Goal: Task Accomplishment & Management: Manage account settings

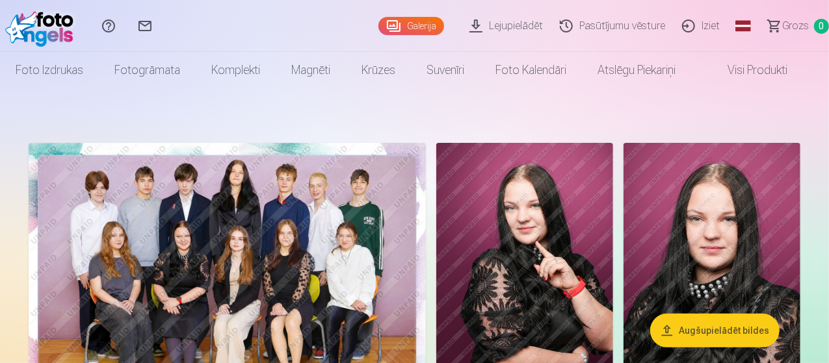
click at [317, 227] on img at bounding box center [227, 275] width 397 height 265
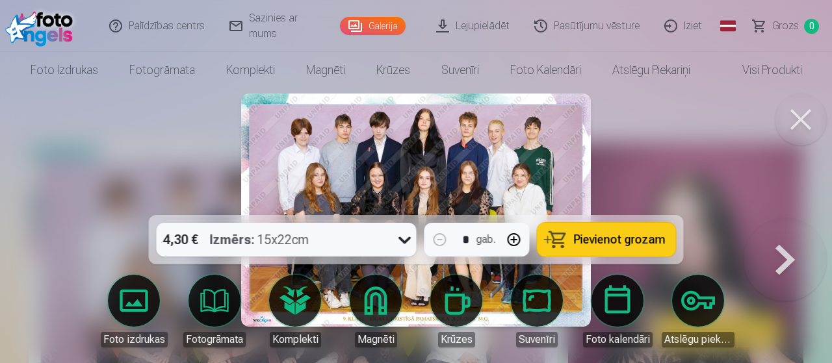
click at [806, 120] on button at bounding box center [801, 120] width 52 height 52
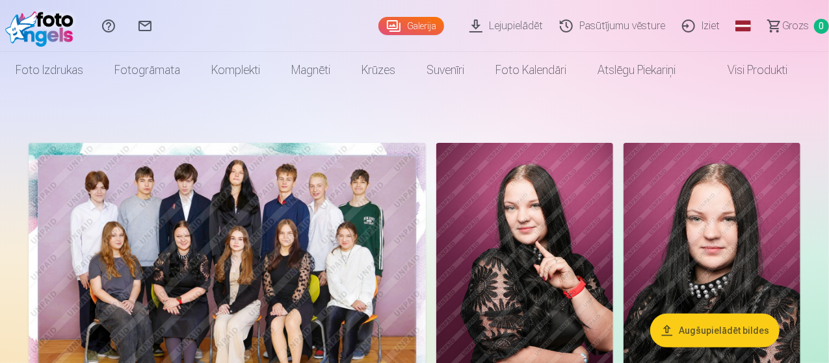
click at [689, 24] on link "Iziet" at bounding box center [702, 26] width 55 height 52
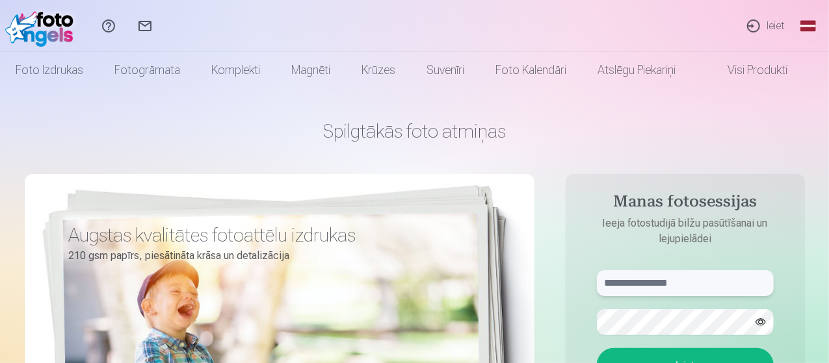
click at [669, 272] on input "text" at bounding box center [685, 283] width 177 height 26
type input "**********"
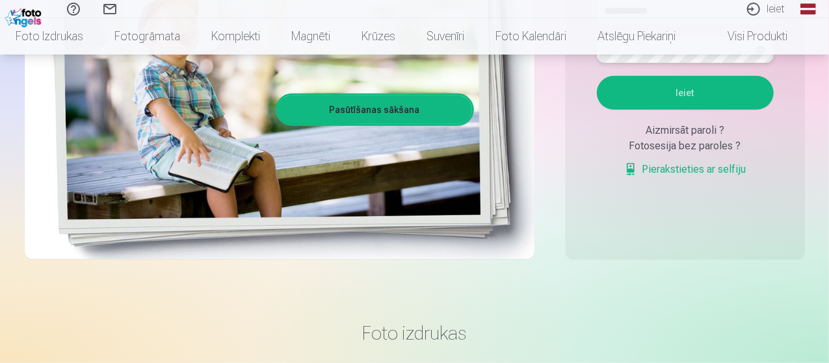
scroll to position [255, 0]
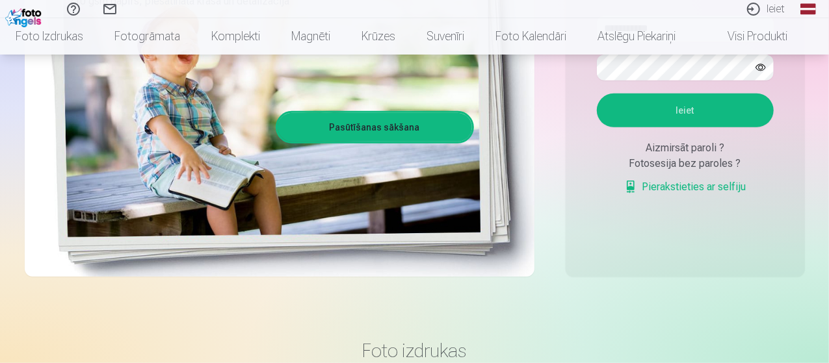
click at [677, 113] on button "Ieiet" at bounding box center [685, 111] width 177 height 34
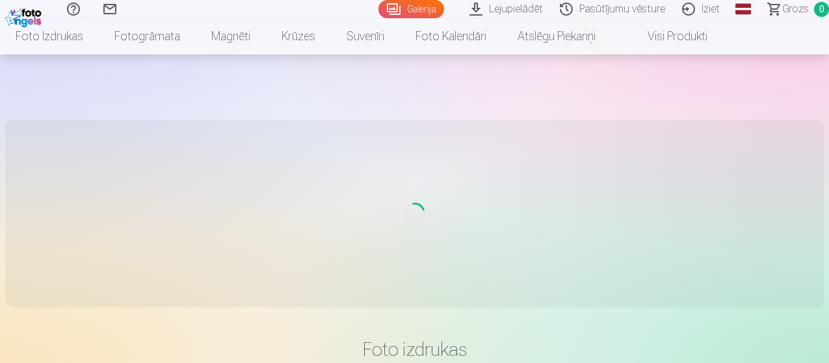
scroll to position [241, 0]
